Goal: Find specific page/section: Find specific page/section

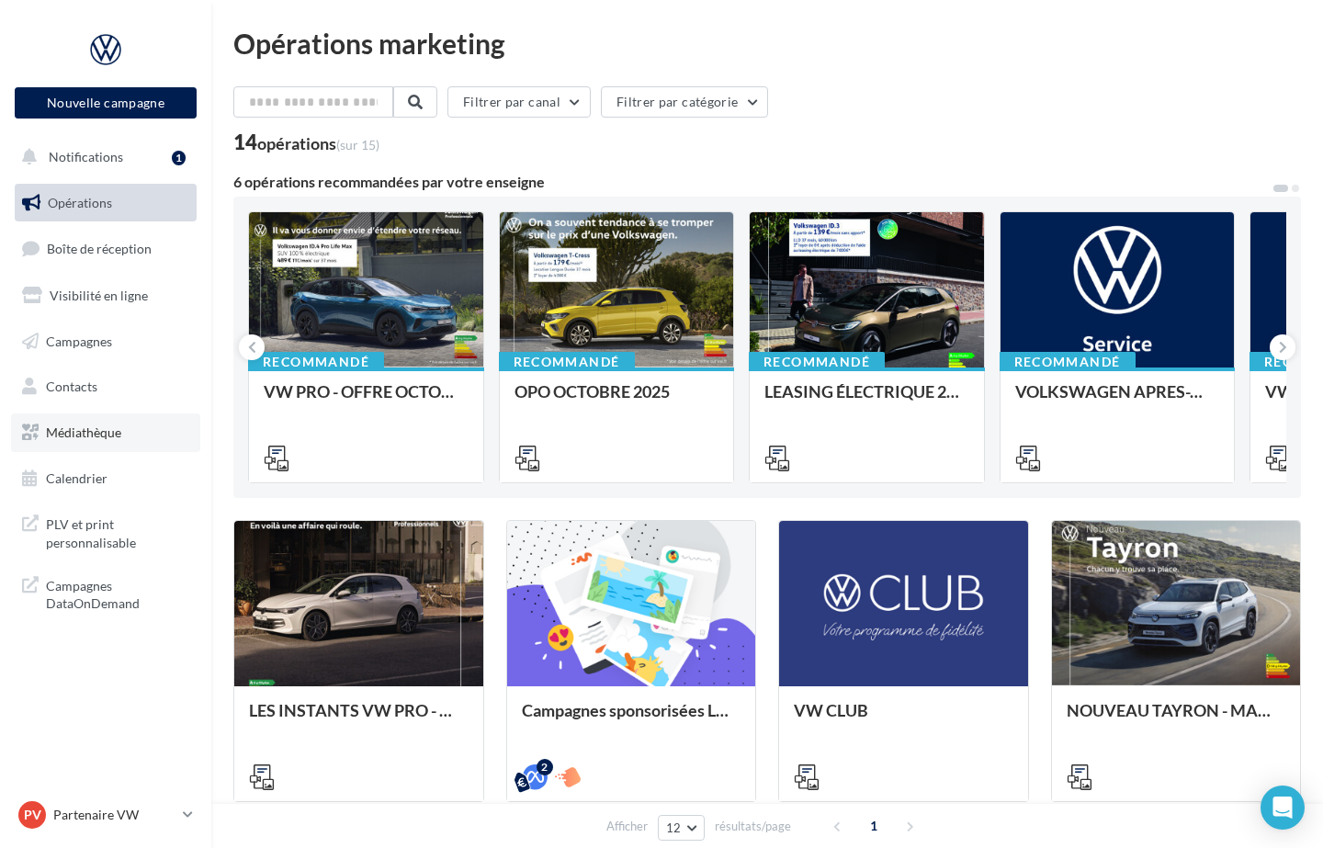
click at [106, 426] on span "Médiathèque" at bounding box center [83, 433] width 75 height 16
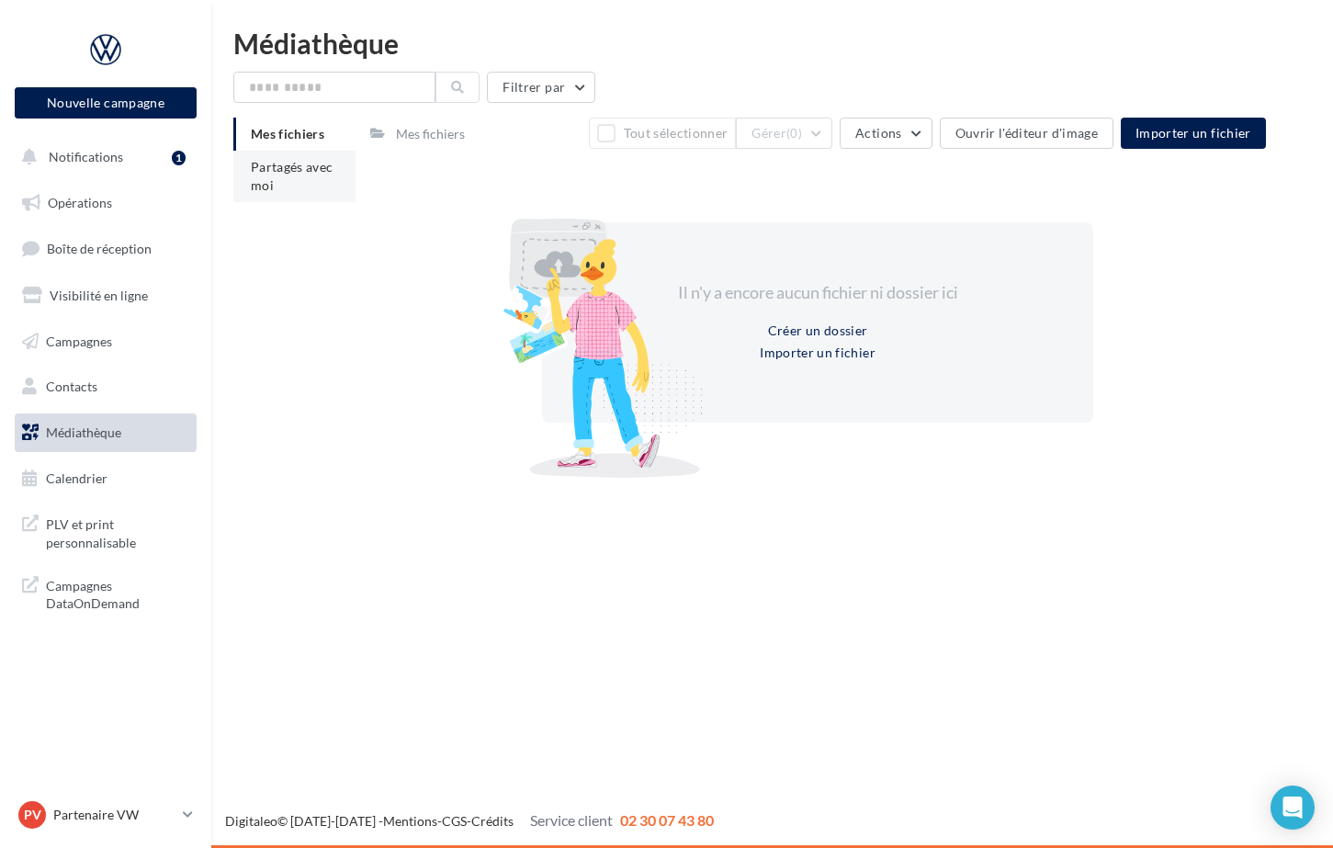
click at [286, 169] on span "Partagés avec moi" at bounding box center [292, 176] width 83 height 34
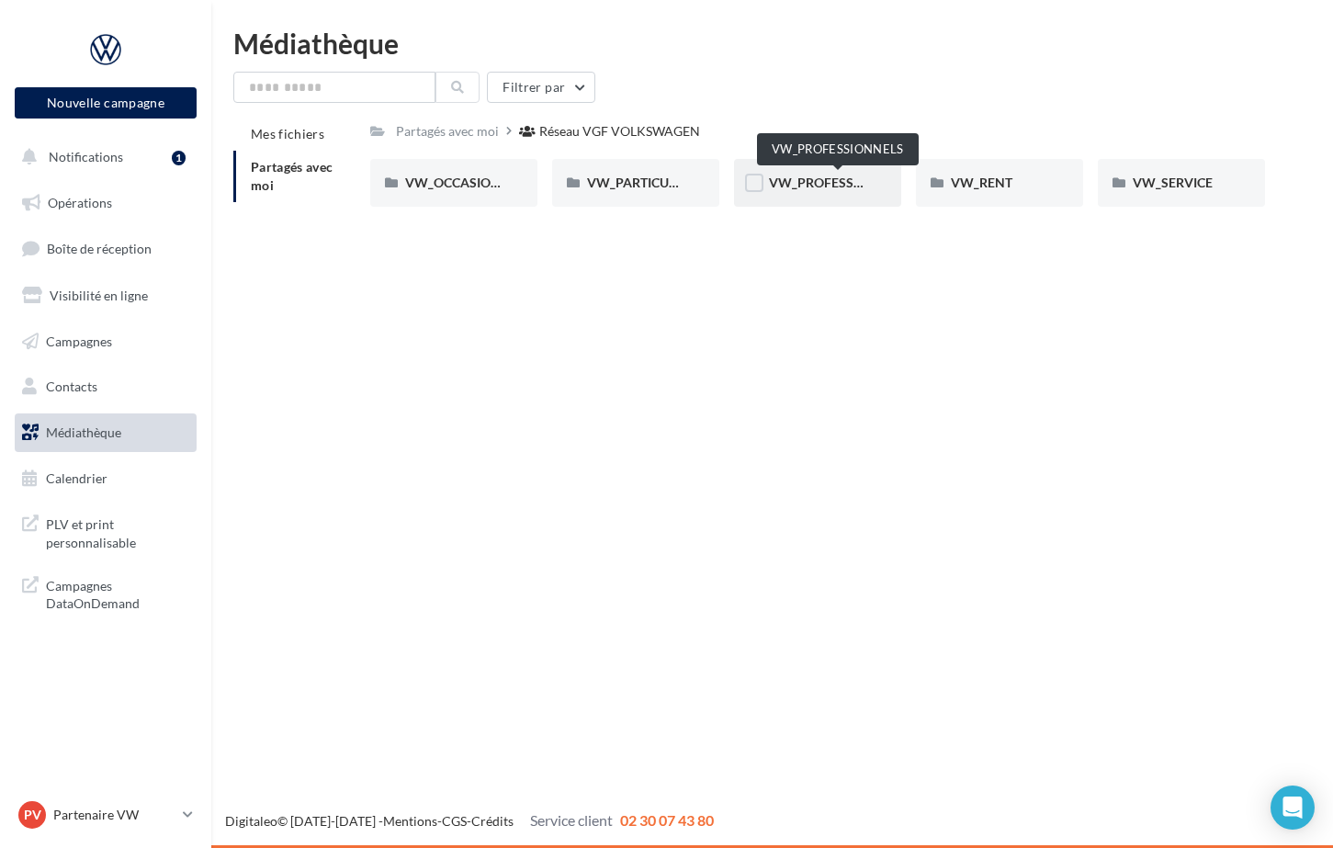
click at [816, 183] on span "VW_PROFESSIONNELS" at bounding box center [839, 183] width 140 height 16
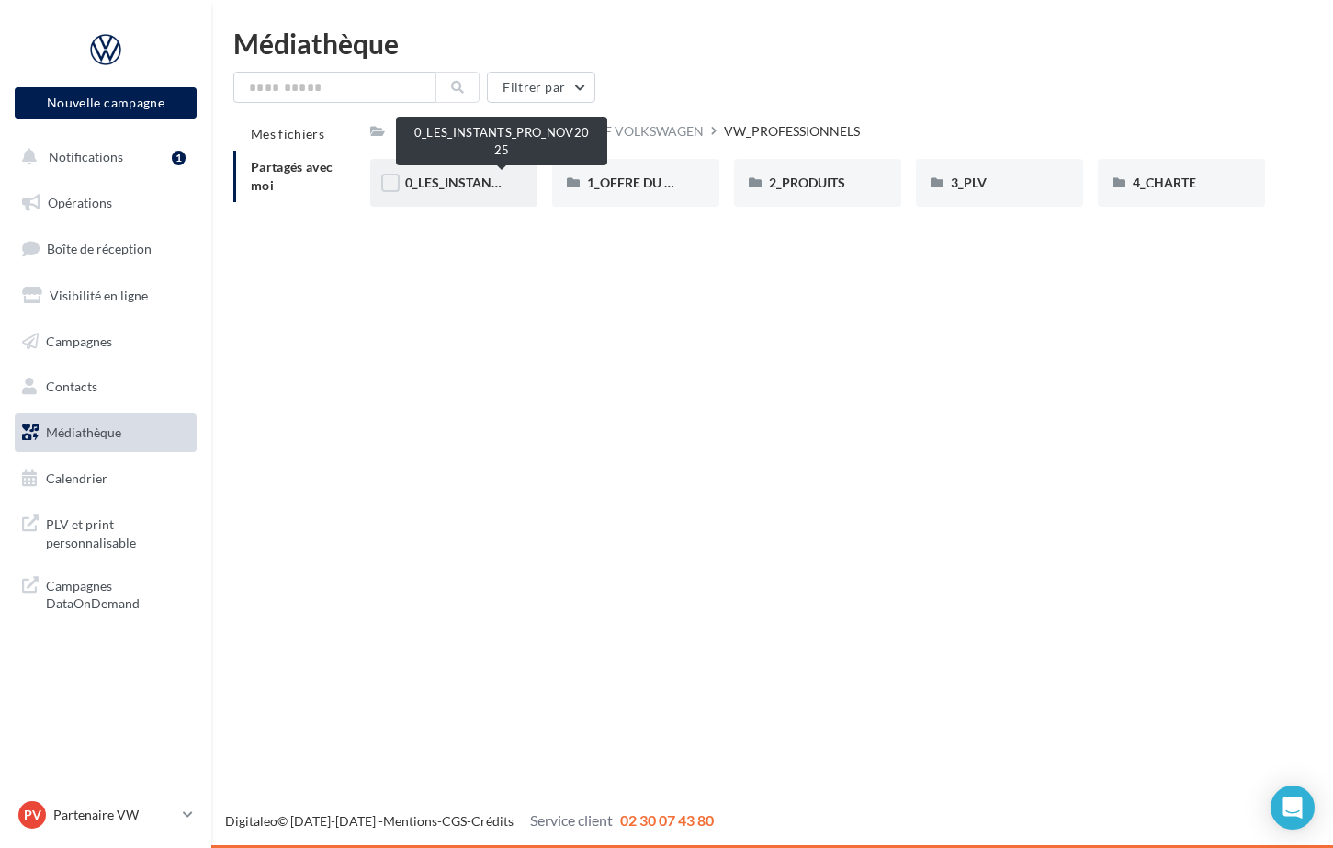
click at [474, 181] on span "0_LES_INSTANTS_PRO_NOV2025" at bounding box center [504, 183] width 198 height 16
